Goal: Find specific page/section: Find specific page/section

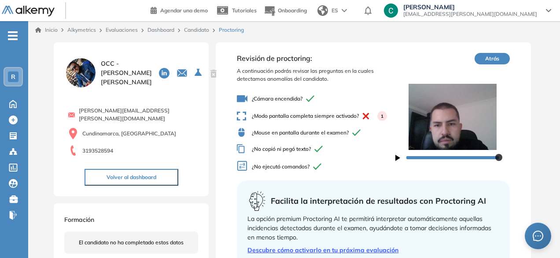
click at [492, 58] on button "Atrás" at bounding box center [492, 58] width 35 height 11
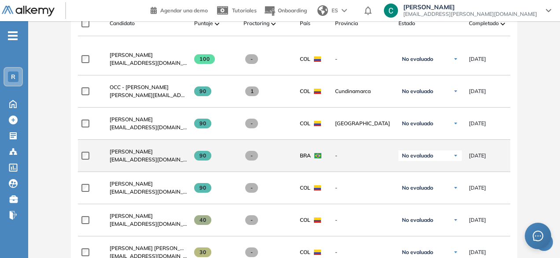
scroll to position [288, 0]
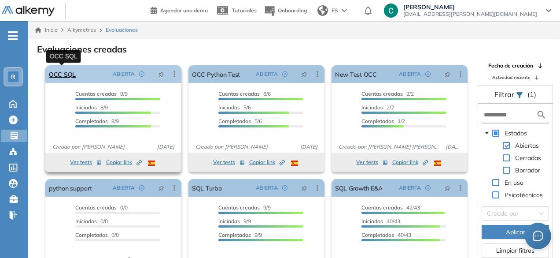
click at [62, 72] on link "OCC SQL" at bounding box center [62, 74] width 27 height 18
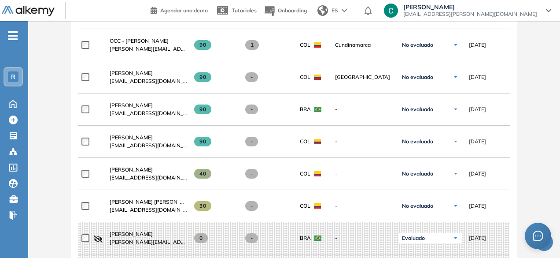
scroll to position [334, 0]
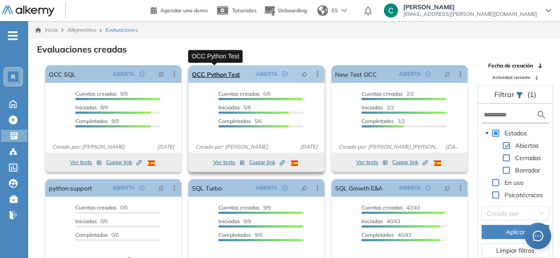
click at [218, 71] on link "OCC Python Test" at bounding box center [216, 74] width 48 height 18
